Goal: Information Seeking & Learning: Understand process/instructions

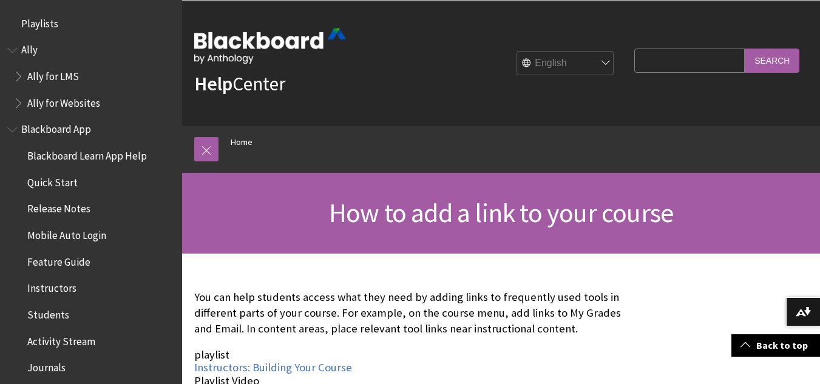
scroll to position [547, 0]
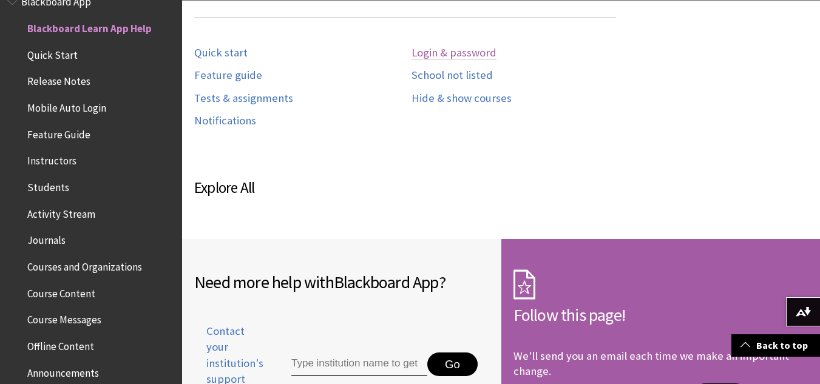
click at [420, 47] on link "Login & password" at bounding box center [453, 53] width 85 height 14
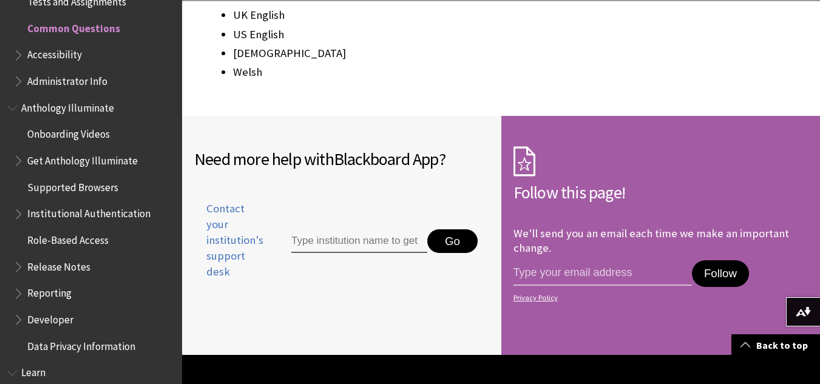
scroll to position [1921, 0]
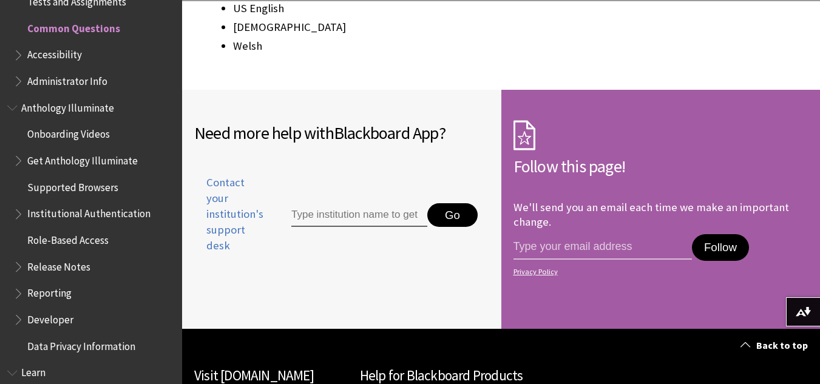
click at [378, 203] on input "Type institution name to get support" at bounding box center [359, 215] width 136 height 24
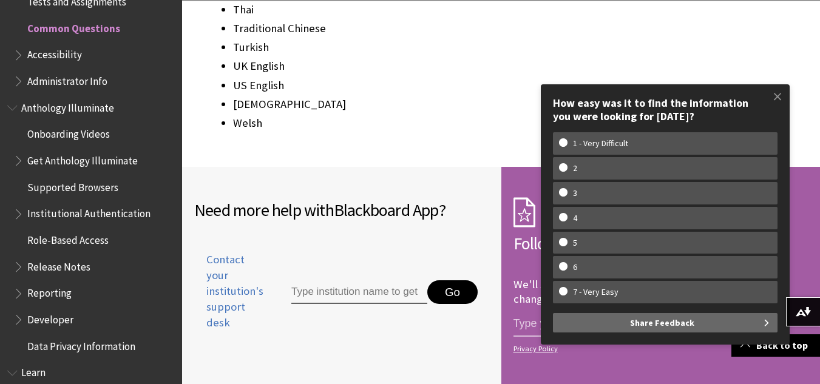
scroll to position [1854, 0]
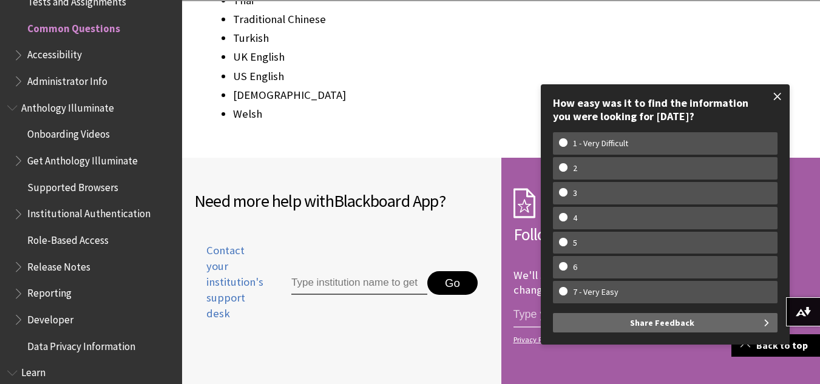
click at [774, 93] on span at bounding box center [777, 96] width 25 height 25
